Goal: Navigation & Orientation: Go to known website

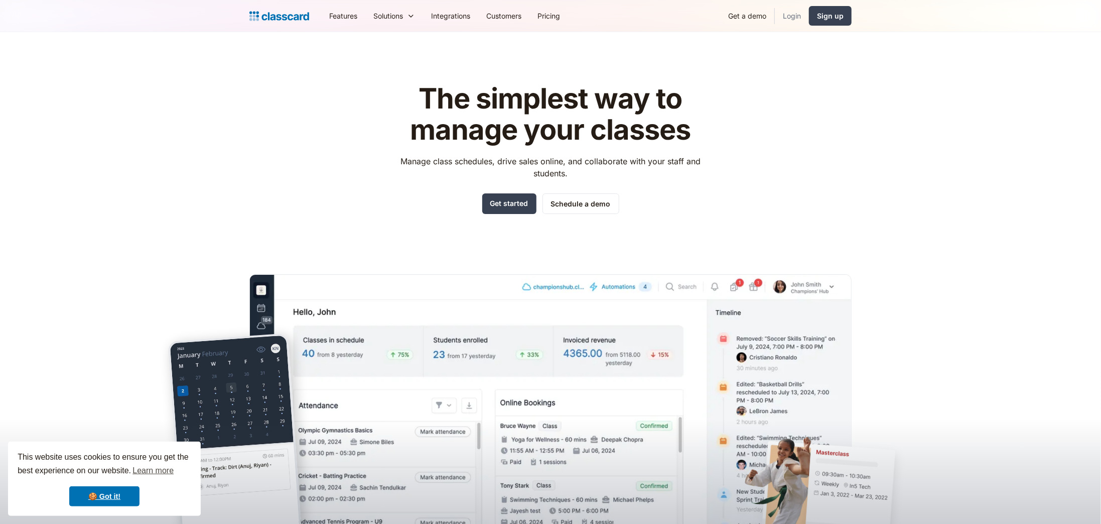
click at [787, 16] on link "Login" at bounding box center [792, 16] width 34 height 23
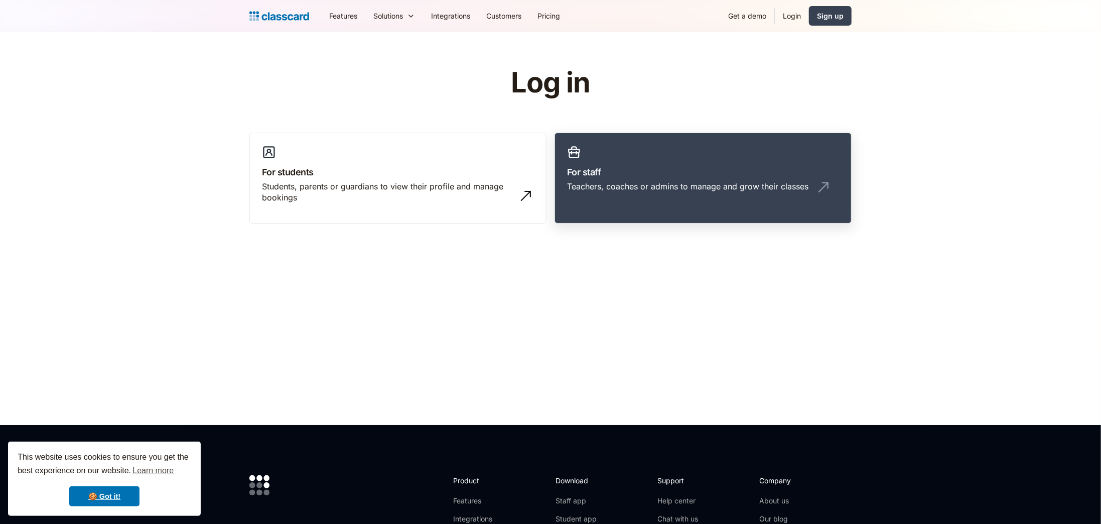
click at [577, 175] on h3 "For staff" at bounding box center [703, 172] width 272 height 14
